Goal: Information Seeking & Learning: Learn about a topic

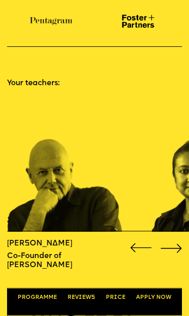
scroll to position [874, 0]
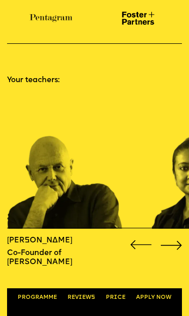
click at [169, 238] on div "Next slide" at bounding box center [171, 244] width 27 height 13
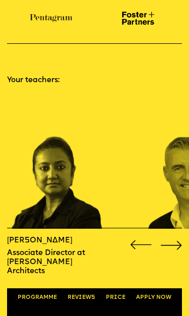
click at [171, 238] on div "Next slide" at bounding box center [171, 244] width 27 height 13
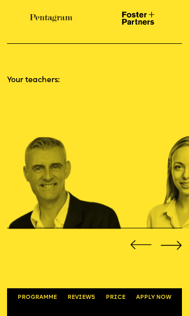
click at [170, 238] on div "Next slide" at bounding box center [171, 244] width 27 height 13
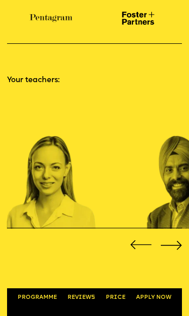
click at [172, 238] on div "Next slide" at bounding box center [171, 244] width 27 height 13
click at [173, 238] on div "Next slide" at bounding box center [171, 244] width 27 height 13
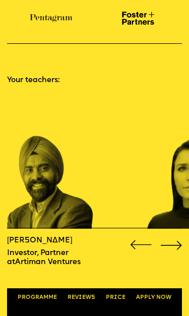
click at [173, 238] on div "Next slide" at bounding box center [171, 244] width 27 height 13
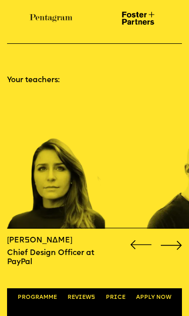
click at [174, 238] on div "Next slide" at bounding box center [171, 244] width 27 height 13
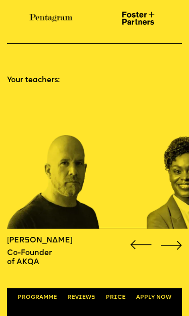
click at [179, 238] on div "Next slide" at bounding box center [171, 244] width 27 height 13
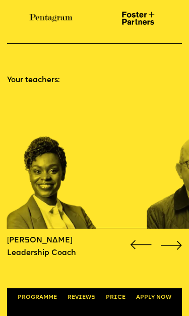
click at [178, 238] on div "Next slide" at bounding box center [171, 244] width 27 height 13
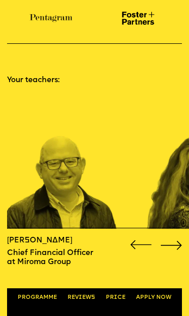
click at [179, 238] on div "Next slide" at bounding box center [171, 244] width 27 height 13
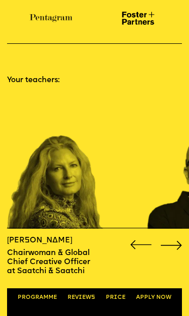
click at [181, 238] on div "Next slide" at bounding box center [171, 244] width 27 height 13
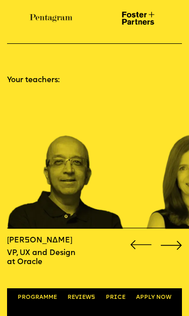
click at [182, 238] on div "Next slide" at bounding box center [171, 244] width 27 height 13
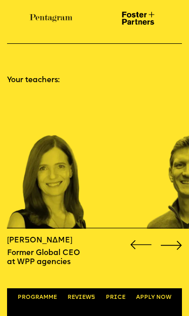
click at [182, 238] on div "Next slide" at bounding box center [171, 244] width 27 height 13
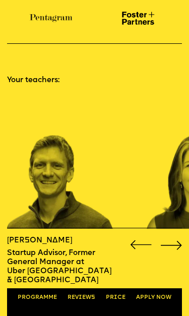
click at [178, 238] on div "Next slide" at bounding box center [171, 244] width 27 height 13
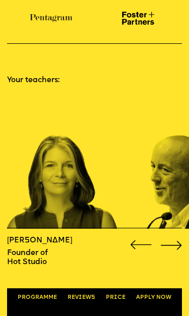
click at [179, 238] on div "Next slide" at bounding box center [171, 244] width 27 height 13
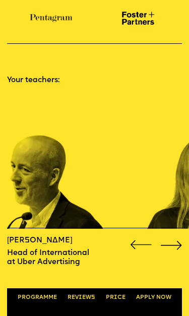
click at [176, 238] on div "Next slide" at bounding box center [171, 244] width 27 height 13
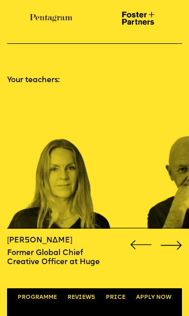
click at [131, 238] on div "Previous slide" at bounding box center [140, 244] width 27 height 13
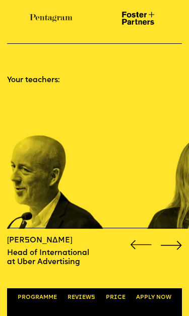
click at [177, 238] on div "Next slide" at bounding box center [171, 244] width 27 height 13
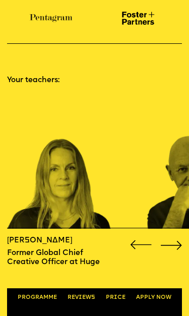
click at [177, 238] on div "Next slide" at bounding box center [171, 244] width 27 height 13
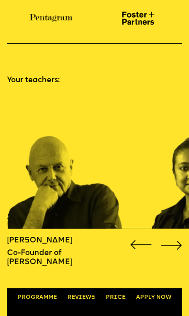
click at [177, 238] on div "Next slide" at bounding box center [171, 244] width 27 height 13
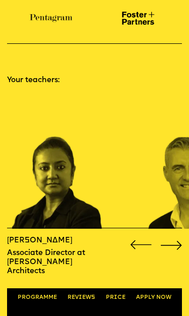
click at [180, 238] on div "Next slide" at bounding box center [171, 244] width 27 height 13
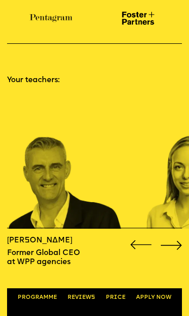
click at [182, 238] on div "Next slide" at bounding box center [171, 244] width 27 height 13
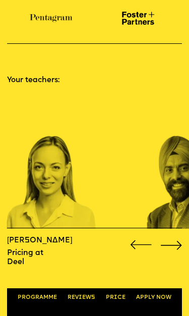
click at [178, 238] on div "Next slide" at bounding box center [171, 244] width 27 height 13
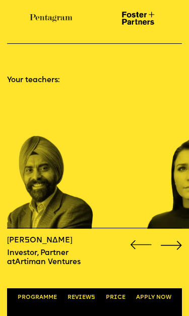
click at [178, 238] on div "Next slide" at bounding box center [171, 244] width 27 height 13
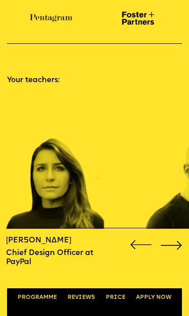
click at [60, 60] on section "Your teachers: [PERSON_NAME] Co-Founder of [PERSON_NAME] Olins [PERSON_NAME] As…" at bounding box center [94, 178] width 189 height 236
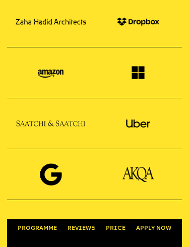
scroll to position [667, 0]
